Goal: Task Accomplishment & Management: Use online tool/utility

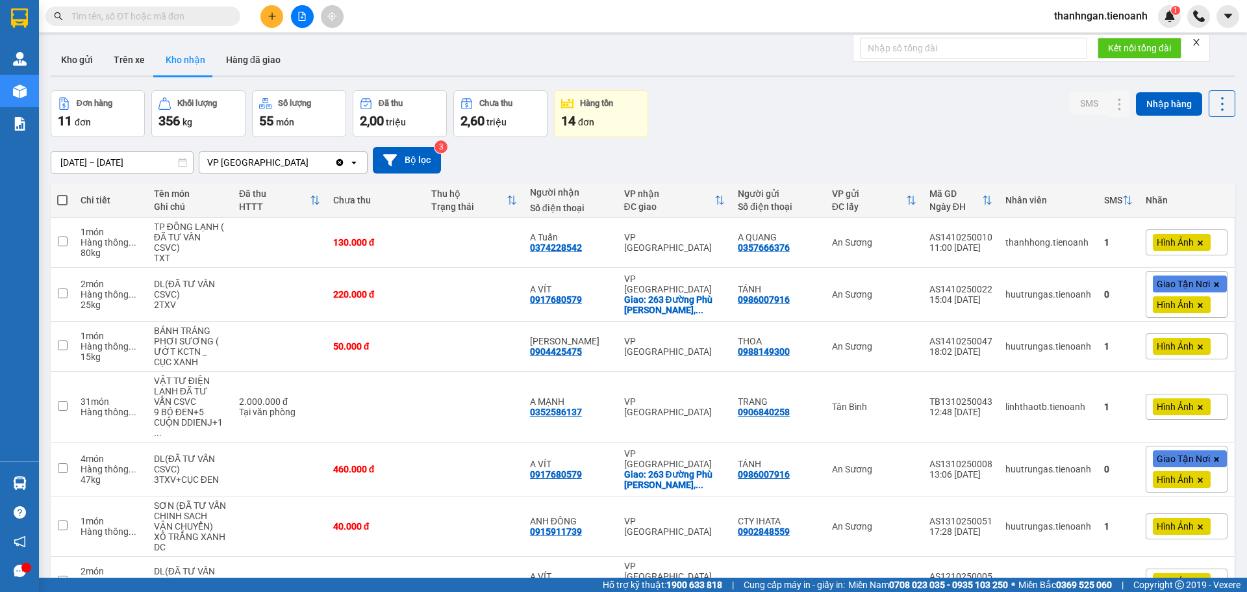
click at [85, 60] on button "Kho gửi" at bounding box center [77, 59] width 53 height 31
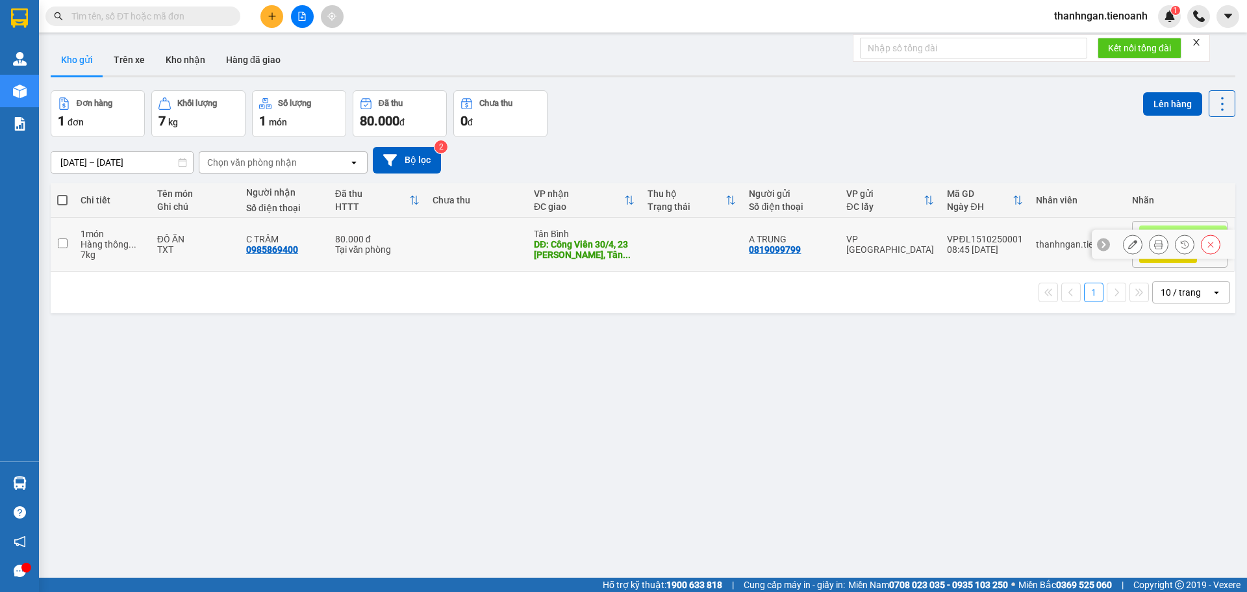
click at [58, 240] on input "checkbox" at bounding box center [63, 243] width 10 height 10
checkbox input "true"
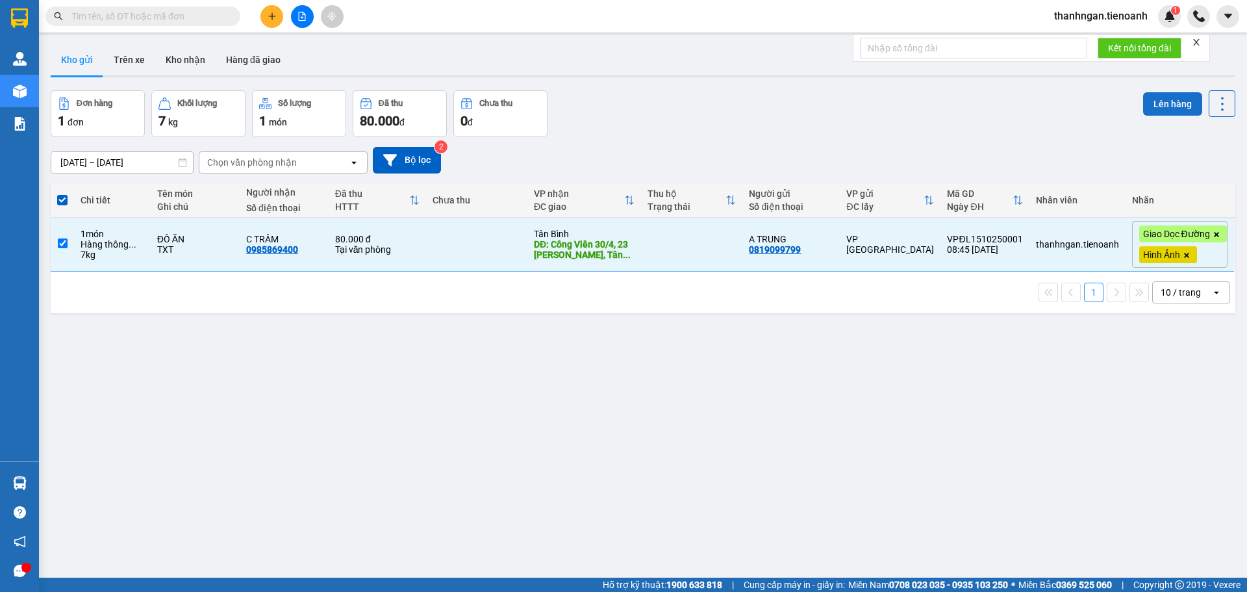
click at [1152, 100] on button "Lên hàng" at bounding box center [1173, 103] width 59 height 23
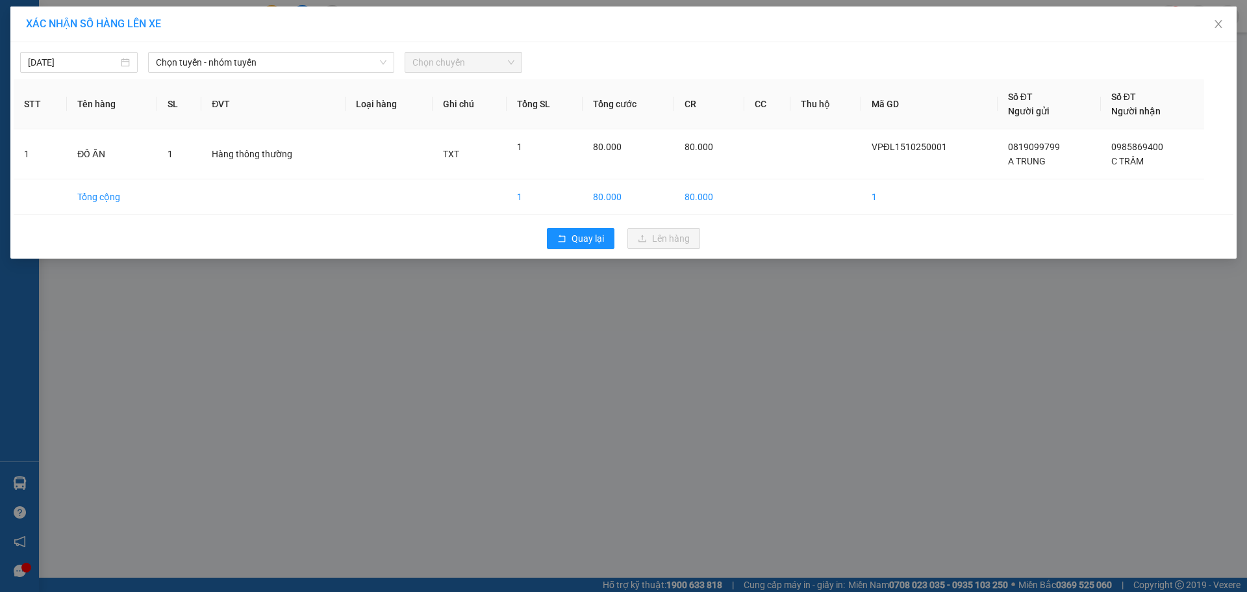
click at [450, 64] on span "Chọn chuyến" at bounding box center [464, 62] width 102 height 19
click at [307, 63] on span "Chọn tuyến - nhóm tuyến" at bounding box center [271, 62] width 231 height 19
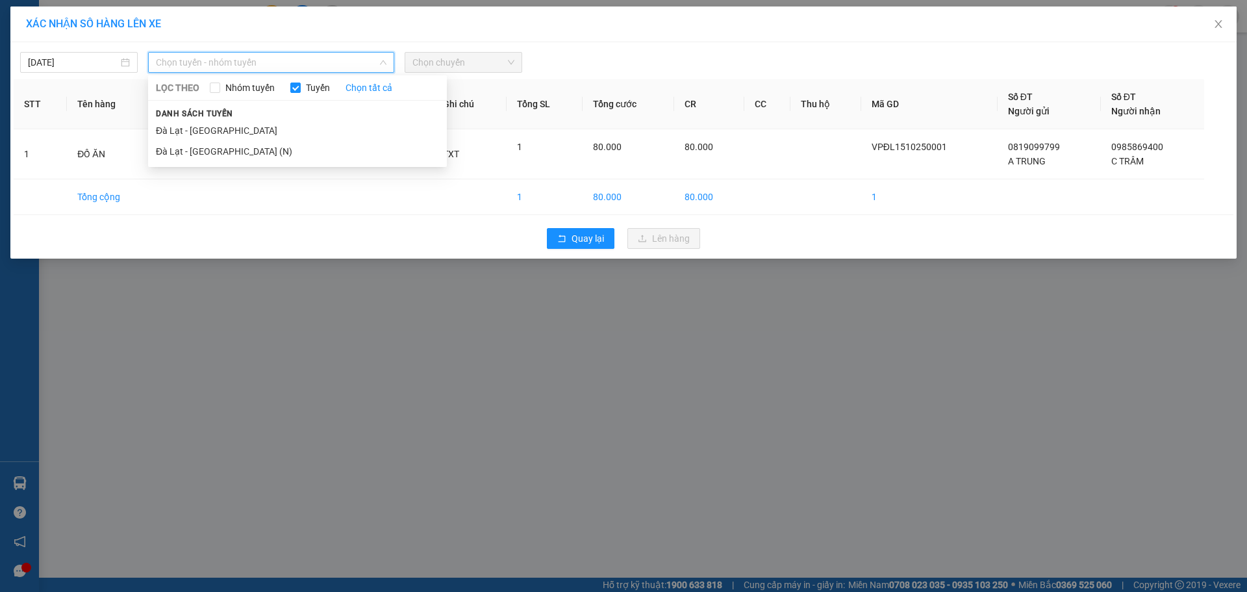
drag, startPoint x: 229, startPoint y: 155, endPoint x: 270, endPoint y: 119, distance: 54.3
click at [229, 148] on li "Đà Lạt - [GEOGRAPHIC_DATA] (N)" at bounding box center [297, 151] width 299 height 21
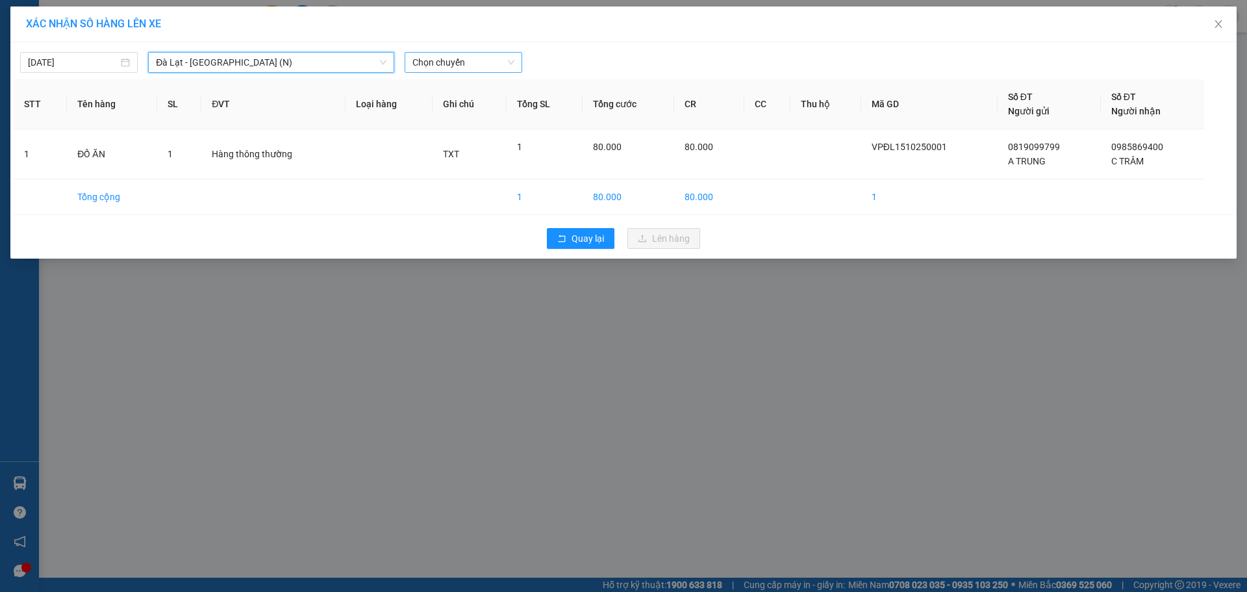
click at [478, 65] on span "Chọn chuyến" at bounding box center [464, 62] width 102 height 19
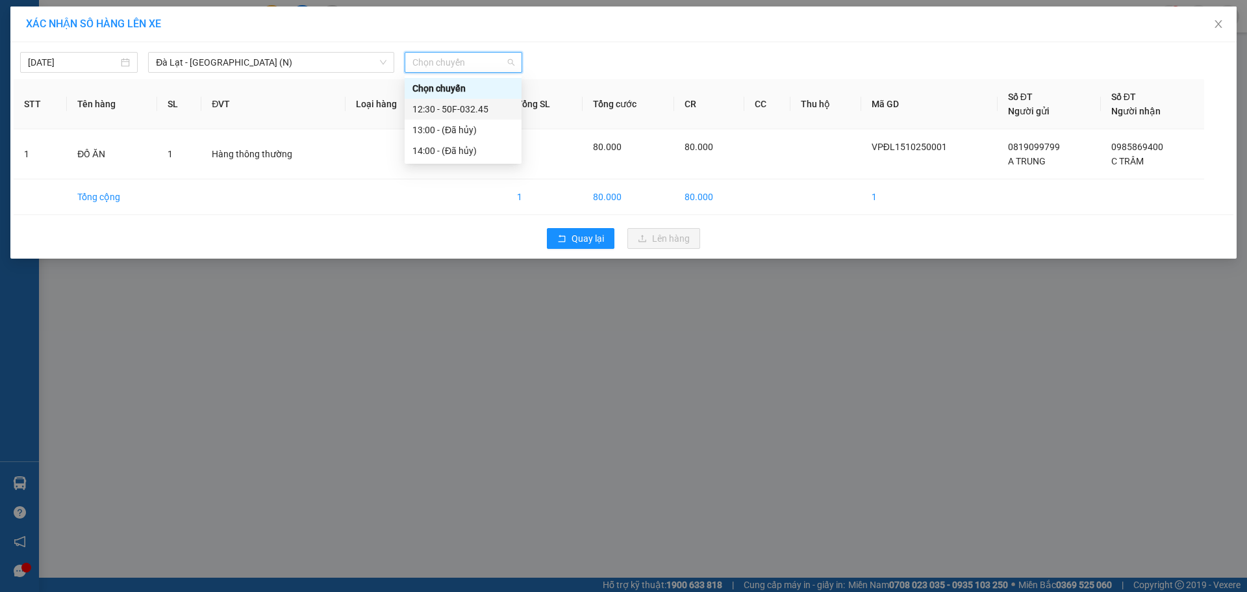
click at [461, 110] on div "12:30 - 50F-032.45" at bounding box center [463, 109] width 101 height 14
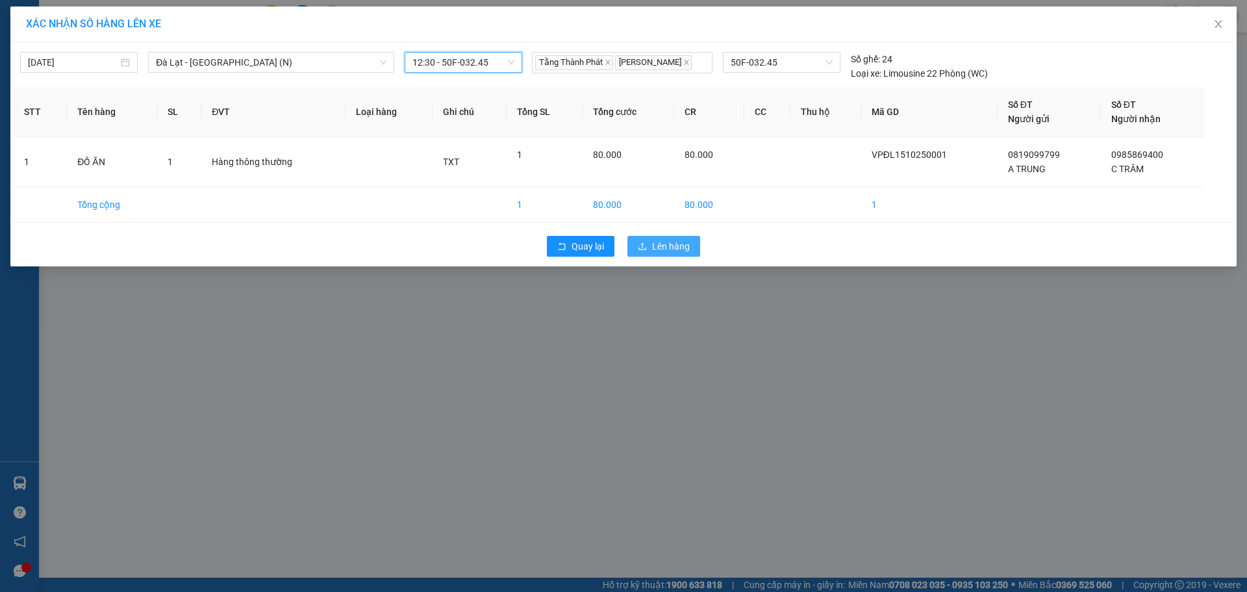
click at [645, 246] on icon "upload" at bounding box center [642, 246] width 9 height 9
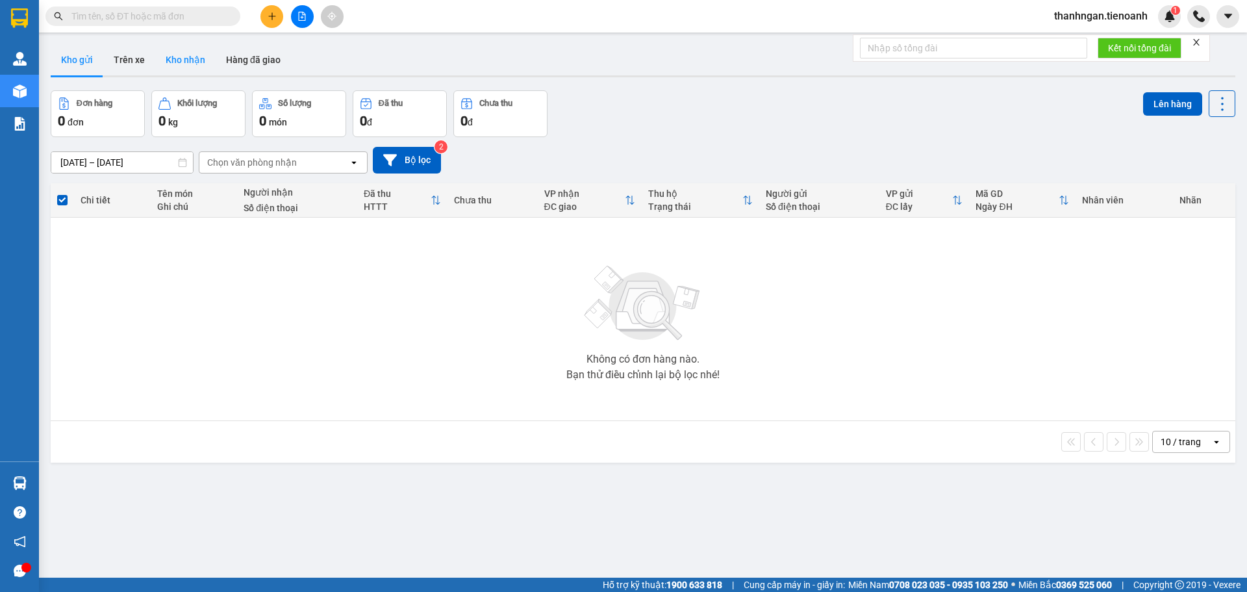
click at [174, 55] on button "Kho nhận" at bounding box center [185, 59] width 60 height 31
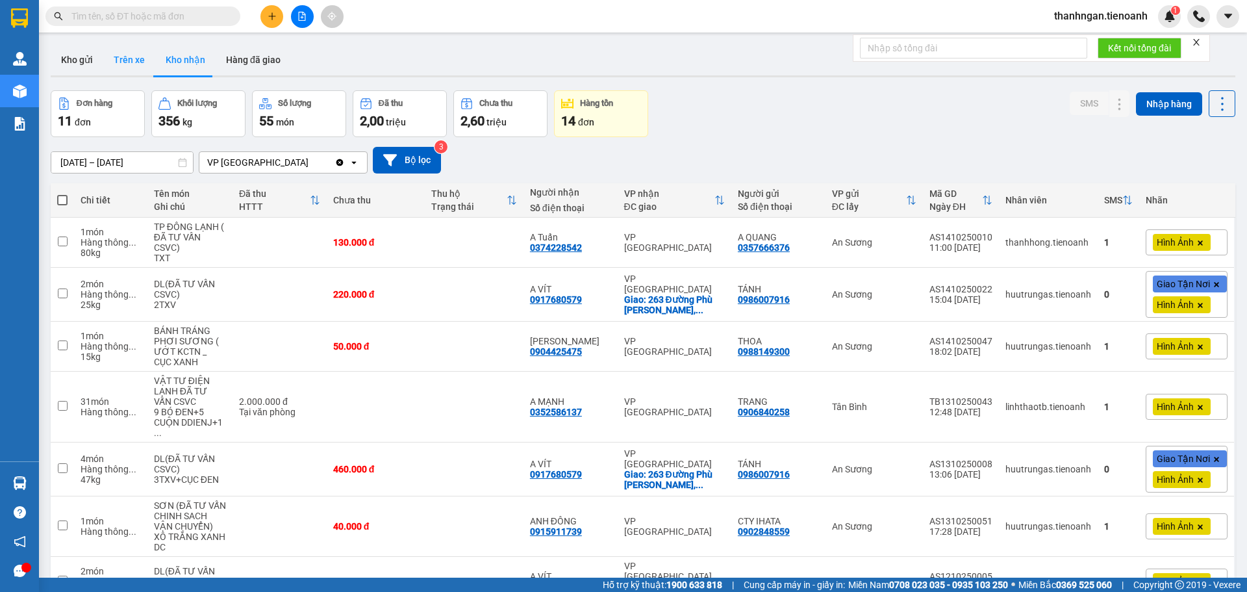
click at [121, 69] on button "Trên xe" at bounding box center [129, 59] width 52 height 31
type input "[DATE] – [DATE]"
